Goal: Book appointment/travel/reservation

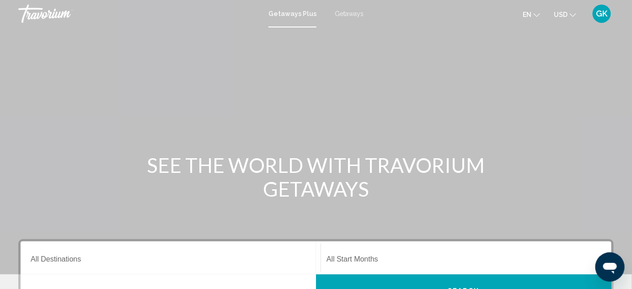
click at [535, 16] on icon "Change language" at bounding box center [536, 15] width 6 height 6
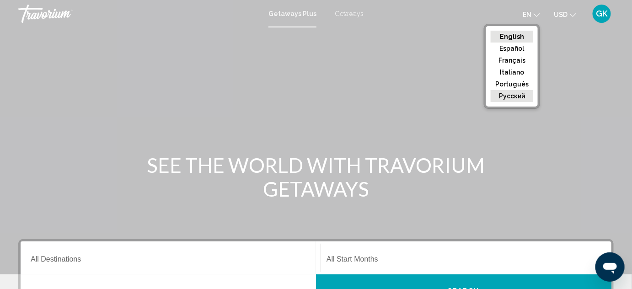
click at [516, 95] on button "русский" at bounding box center [511, 96] width 43 height 12
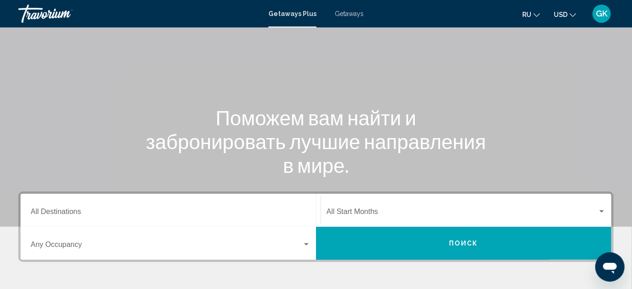
scroll to position [124, 0]
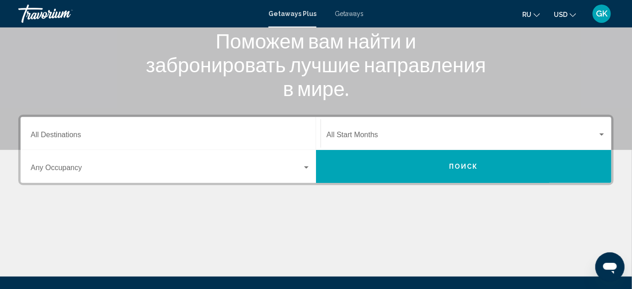
click at [78, 168] on span "Search widget" at bounding box center [166, 169] width 271 height 8
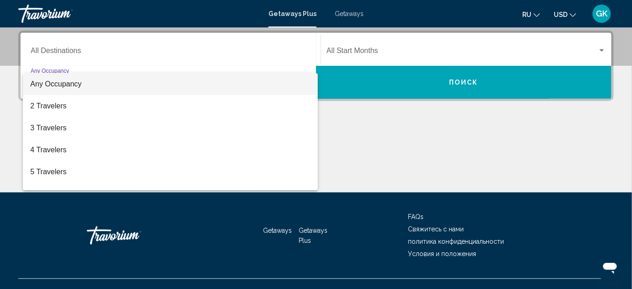
scroll to position [209, 0]
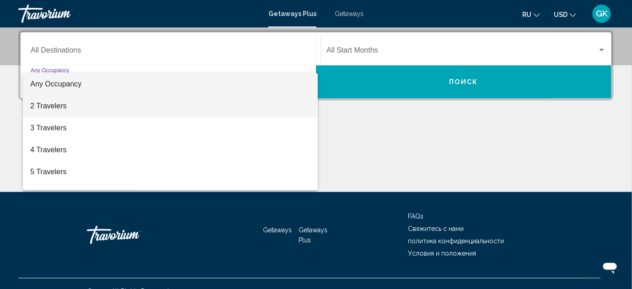
click at [69, 103] on span "2 Travelers" at bounding box center [170, 106] width 280 height 22
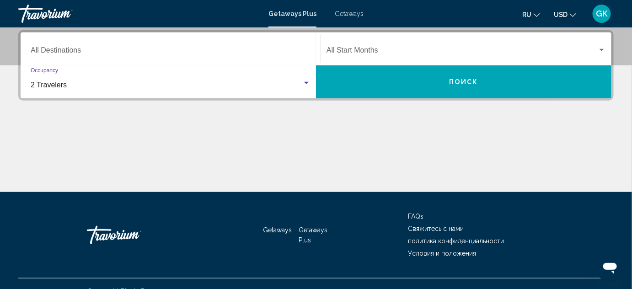
click at [420, 76] on button "Поиск" at bounding box center [463, 81] width 295 height 33
